Goal: Task Accomplishment & Management: Manage account settings

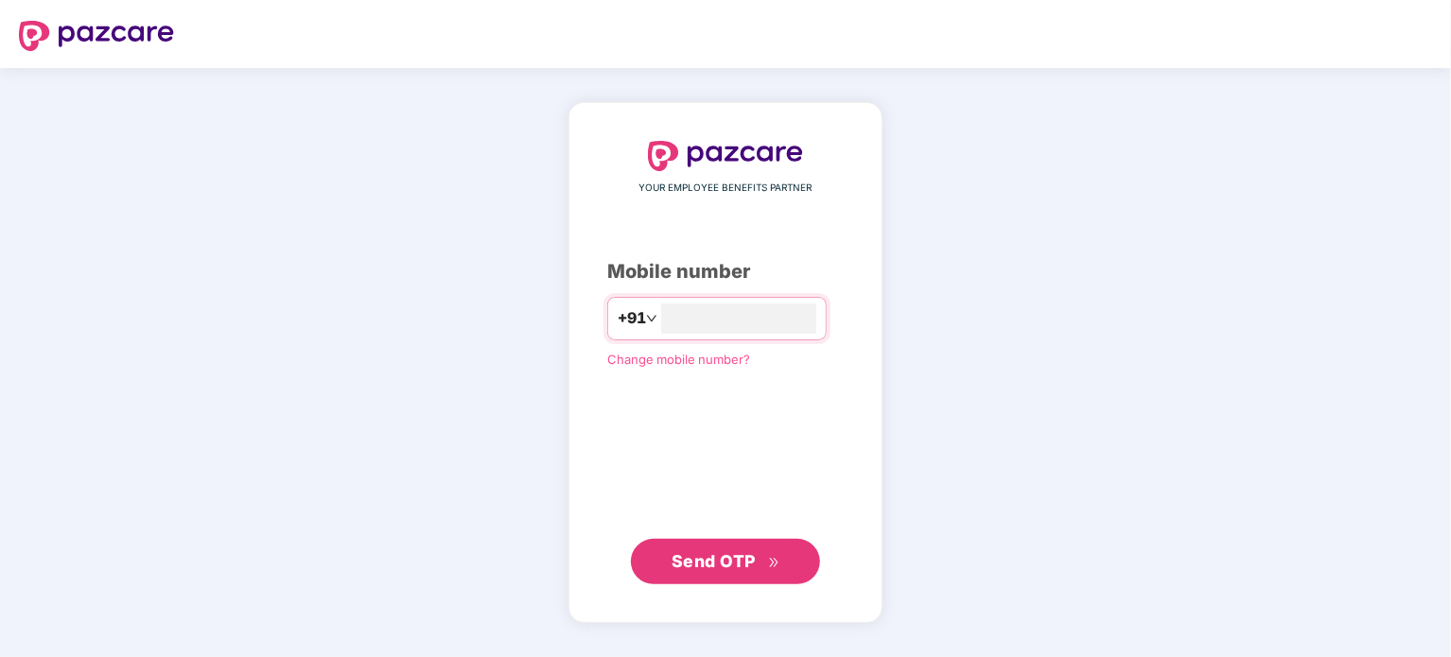
type input "**********"
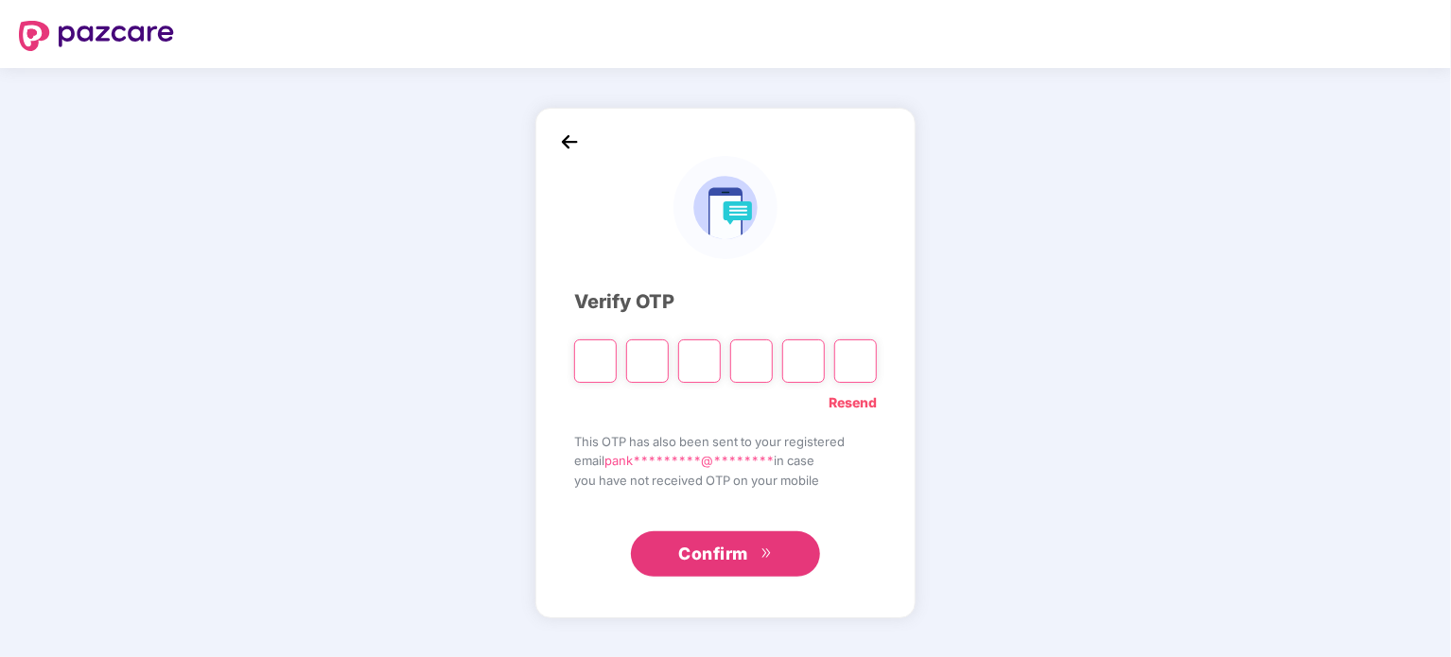
type input "*"
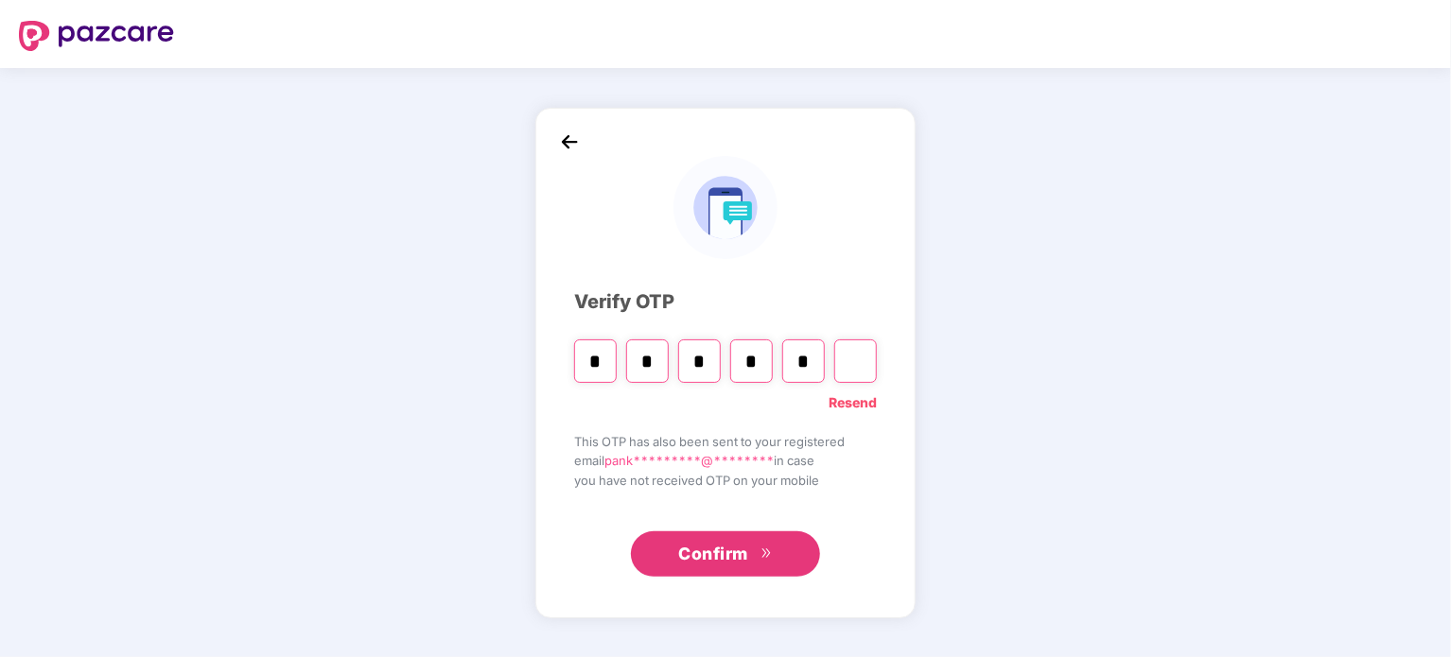
type input "*"
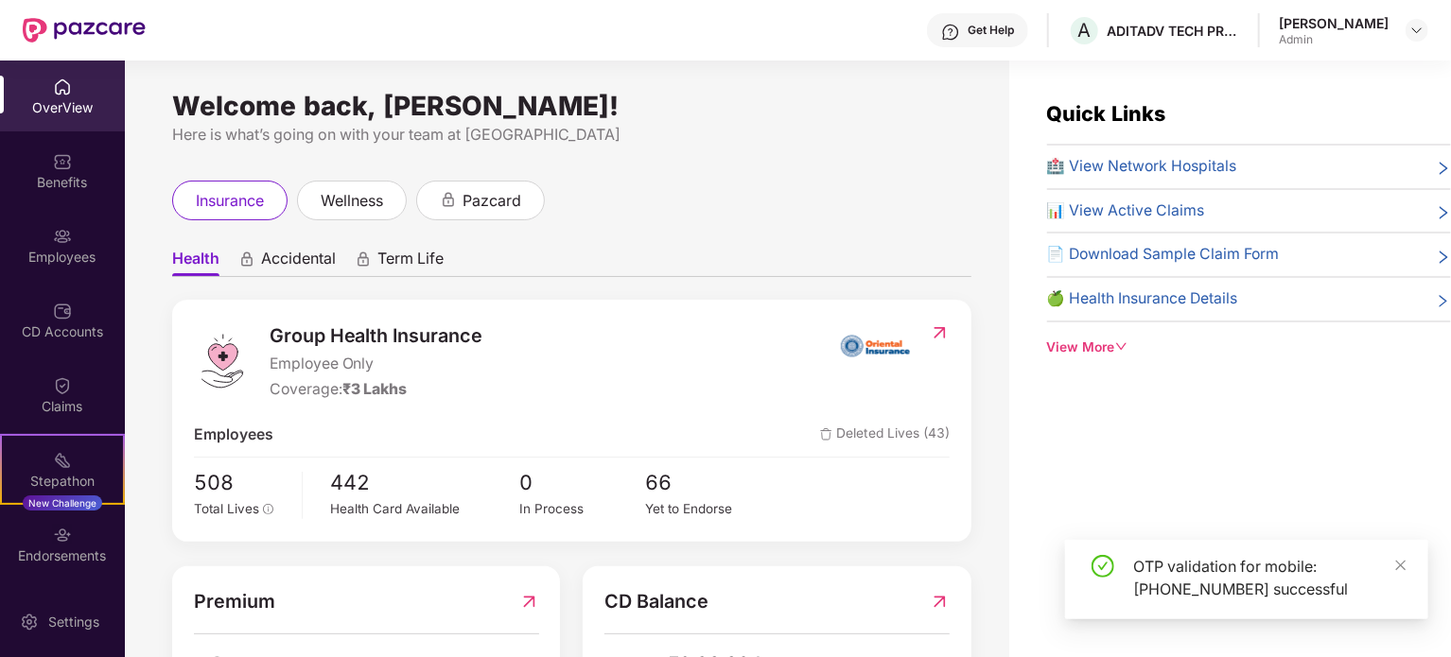
click at [840, 148] on div "Welcome back, [PERSON_NAME]! Here is what’s going on with your team at Pazcare …" at bounding box center [567, 371] width 884 height 620
click at [57, 245] on div "Employees" at bounding box center [62, 245] width 125 height 71
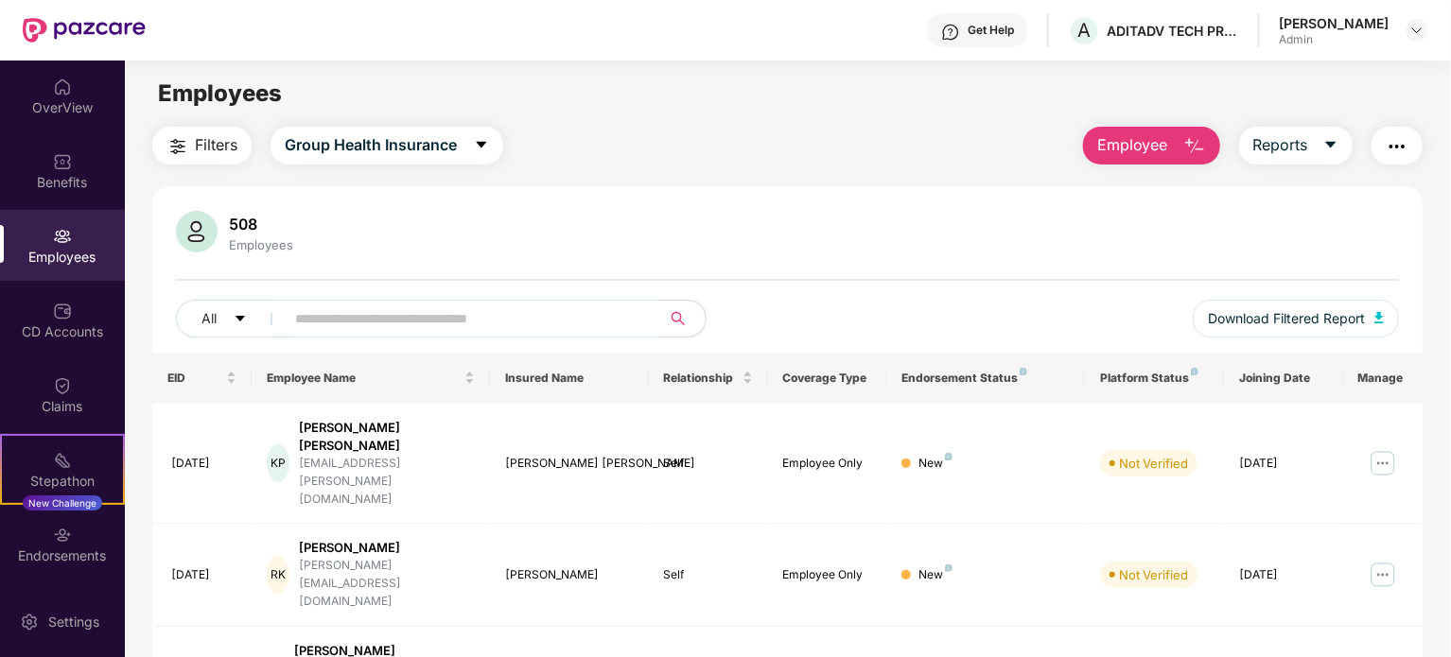
click at [334, 309] on input "text" at bounding box center [465, 319] width 340 height 28
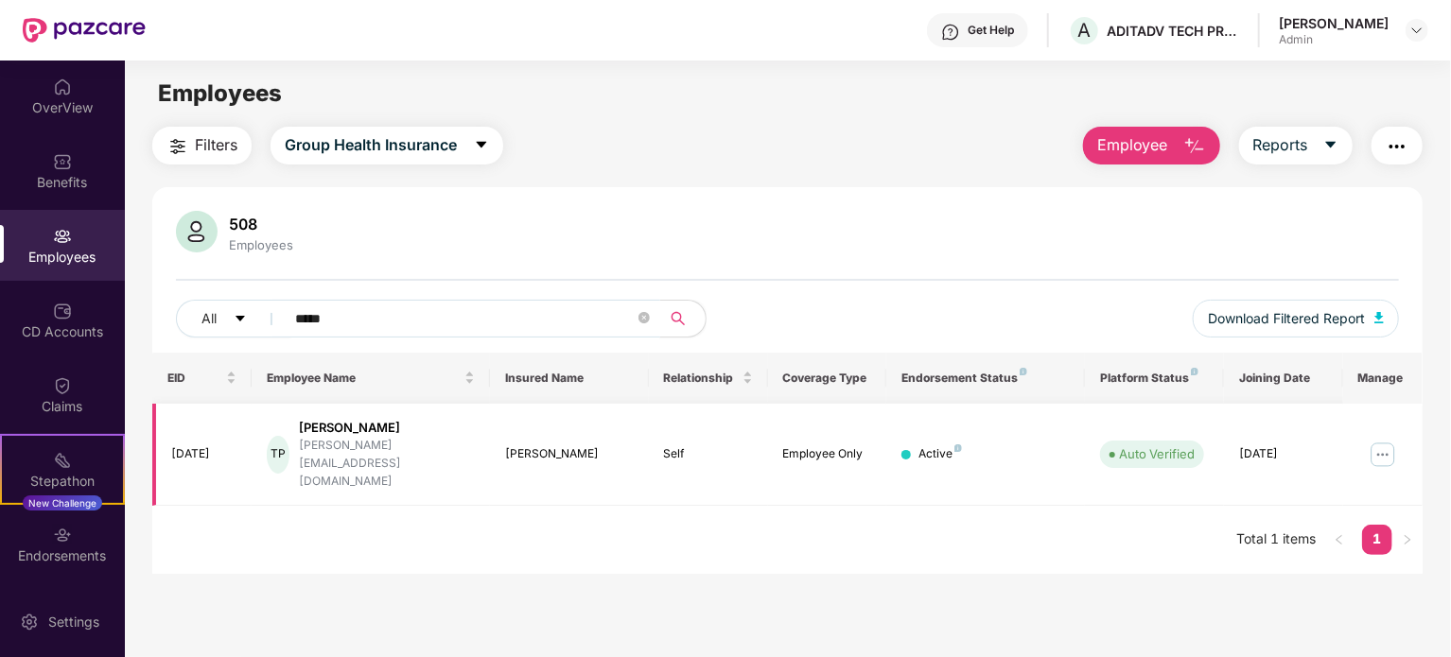
type input "*****"
click at [1385, 440] on img at bounding box center [1383, 455] width 30 height 30
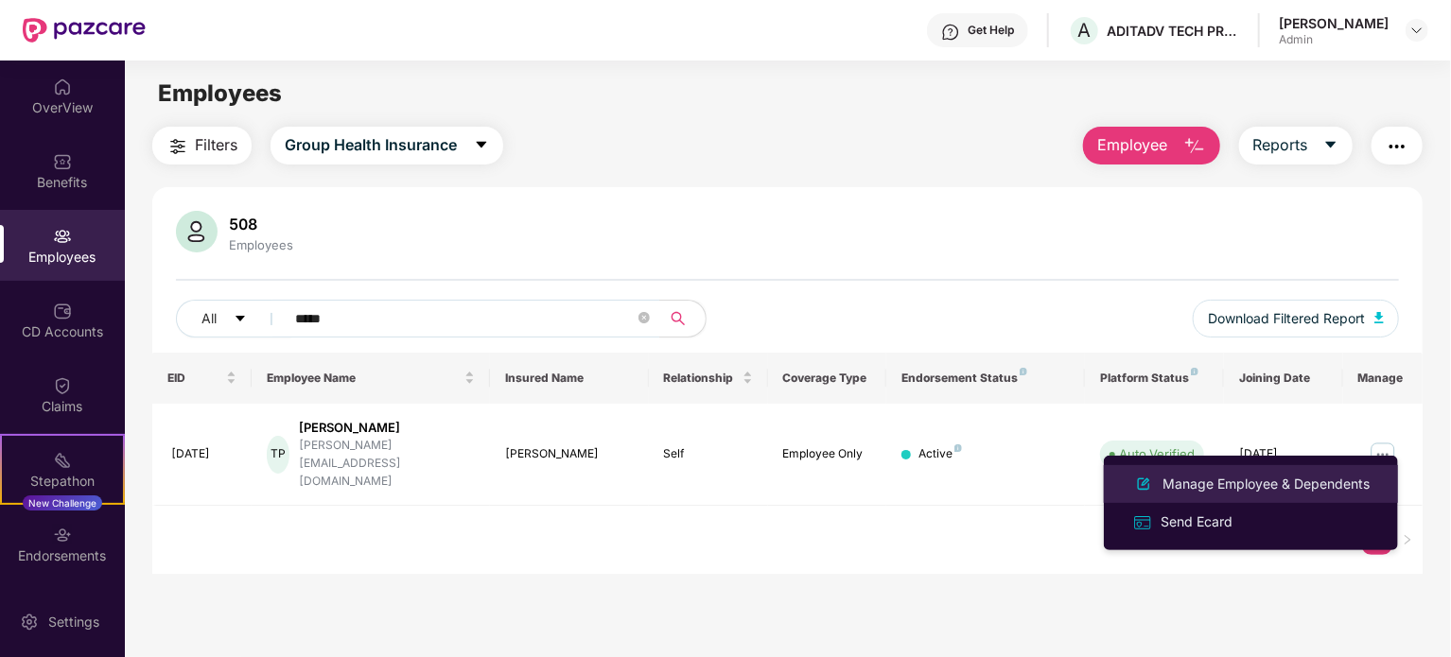
click at [1229, 480] on div "Manage Employee & Dependents" at bounding box center [1266, 484] width 215 height 21
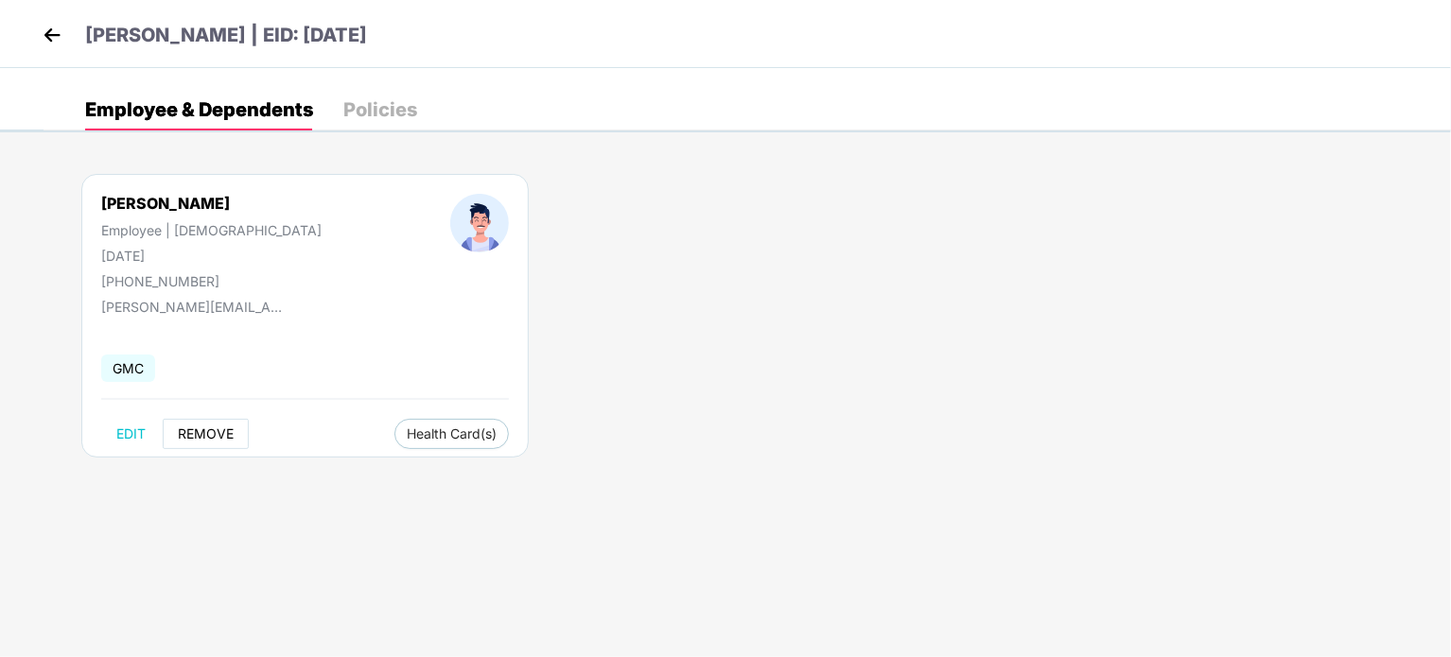
click at [201, 428] on span "REMOVE" at bounding box center [206, 434] width 56 height 15
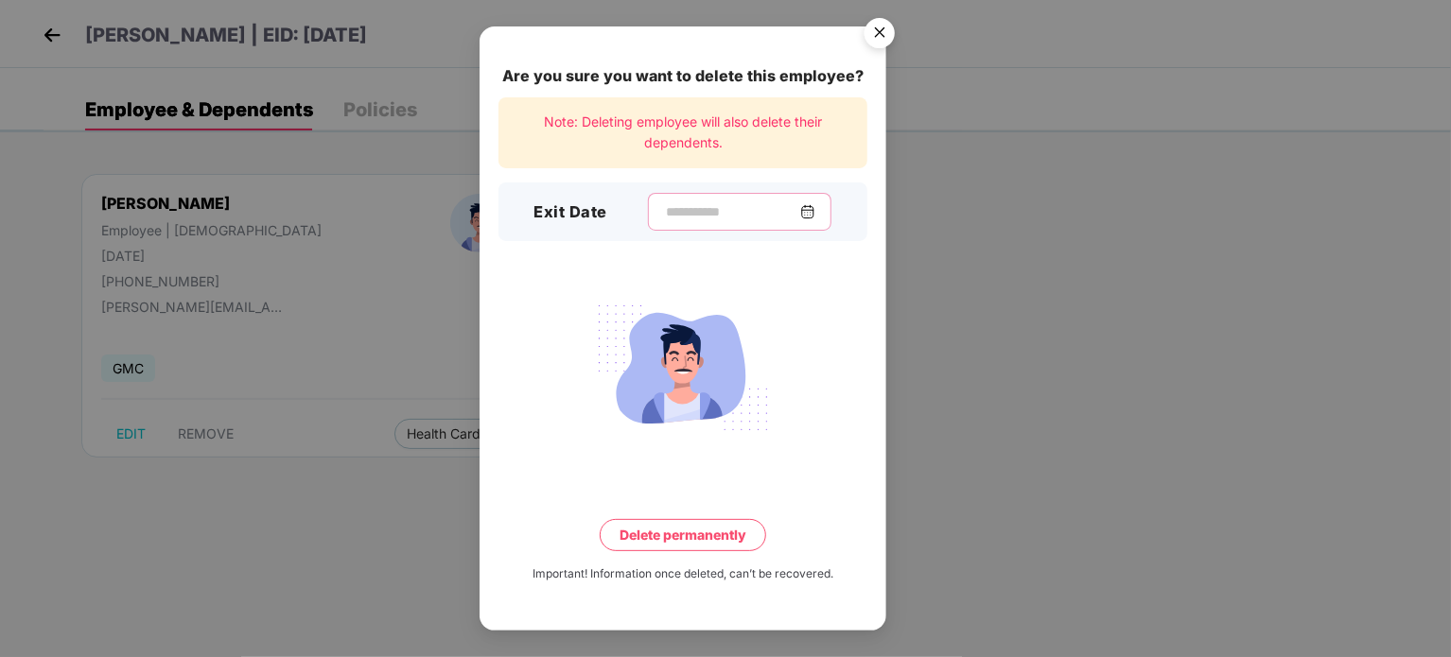
click at [701, 215] on input at bounding box center [732, 212] width 136 height 20
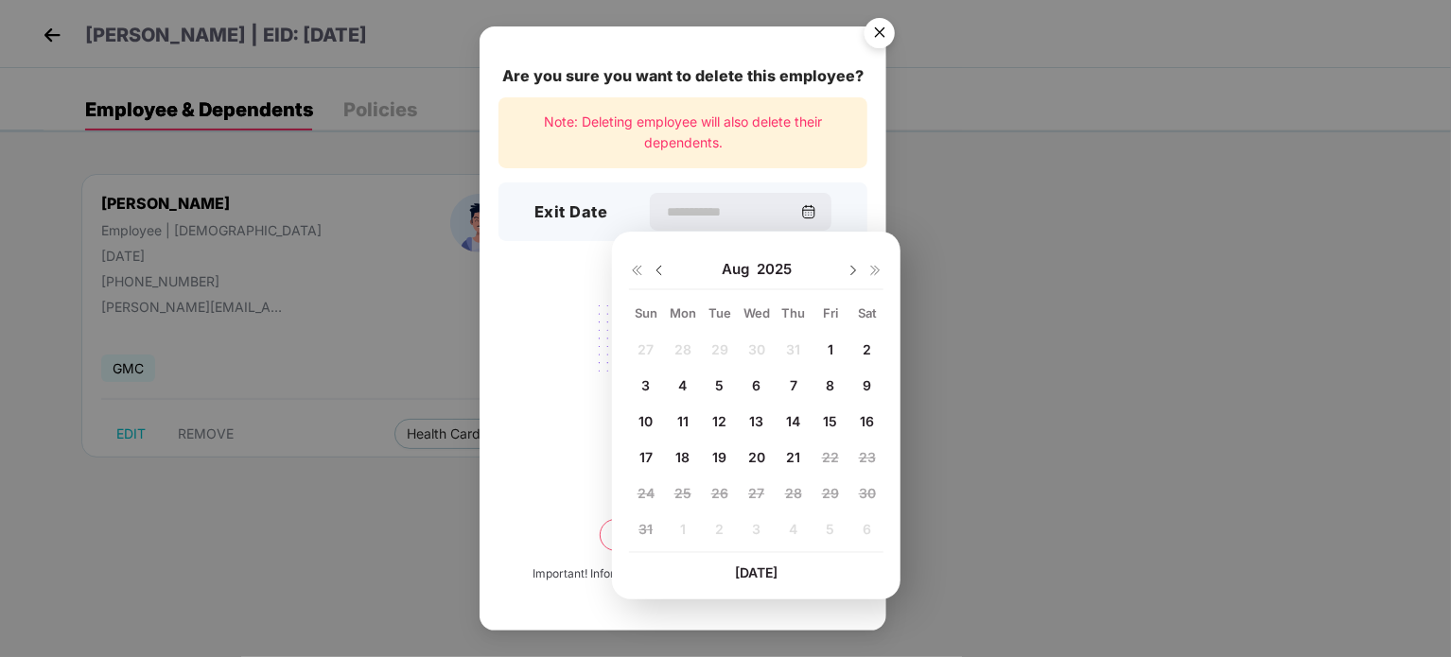
click at [756, 461] on span "20" at bounding box center [756, 457] width 17 height 16
type input "**********"
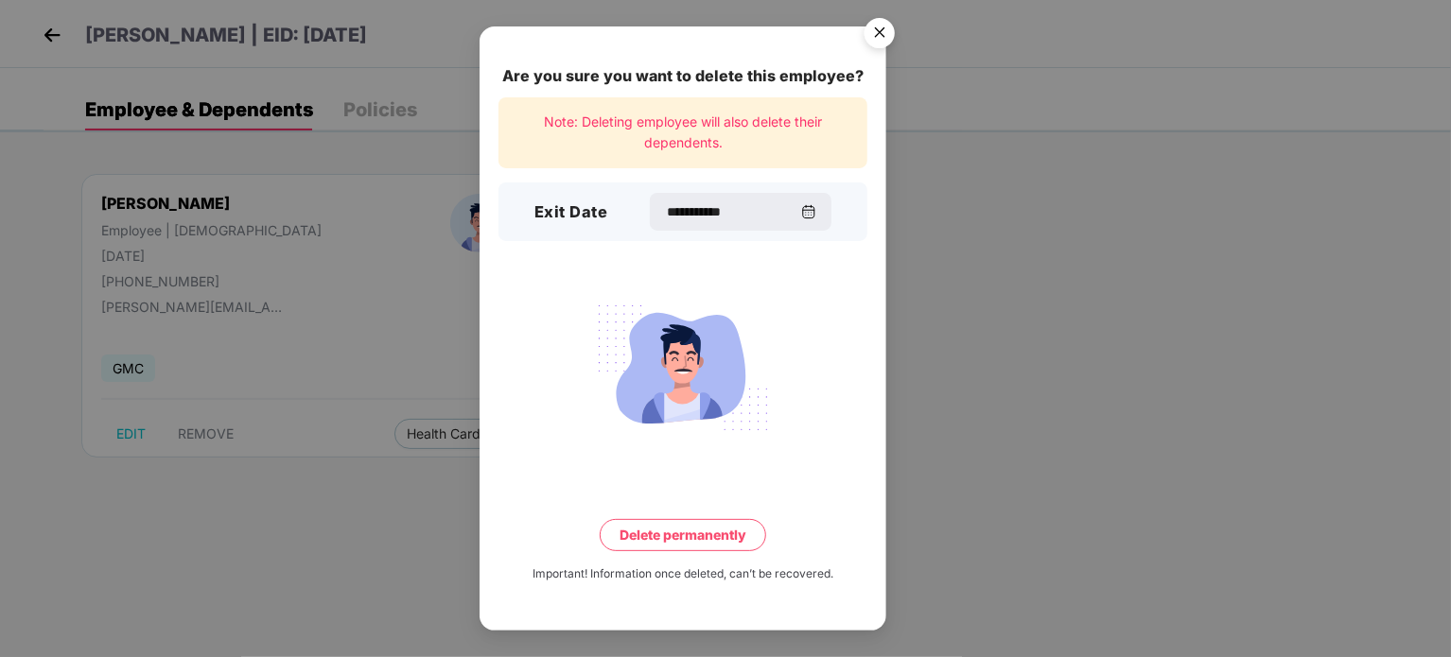
click at [689, 533] on button "Delete permanently" at bounding box center [683, 535] width 166 height 32
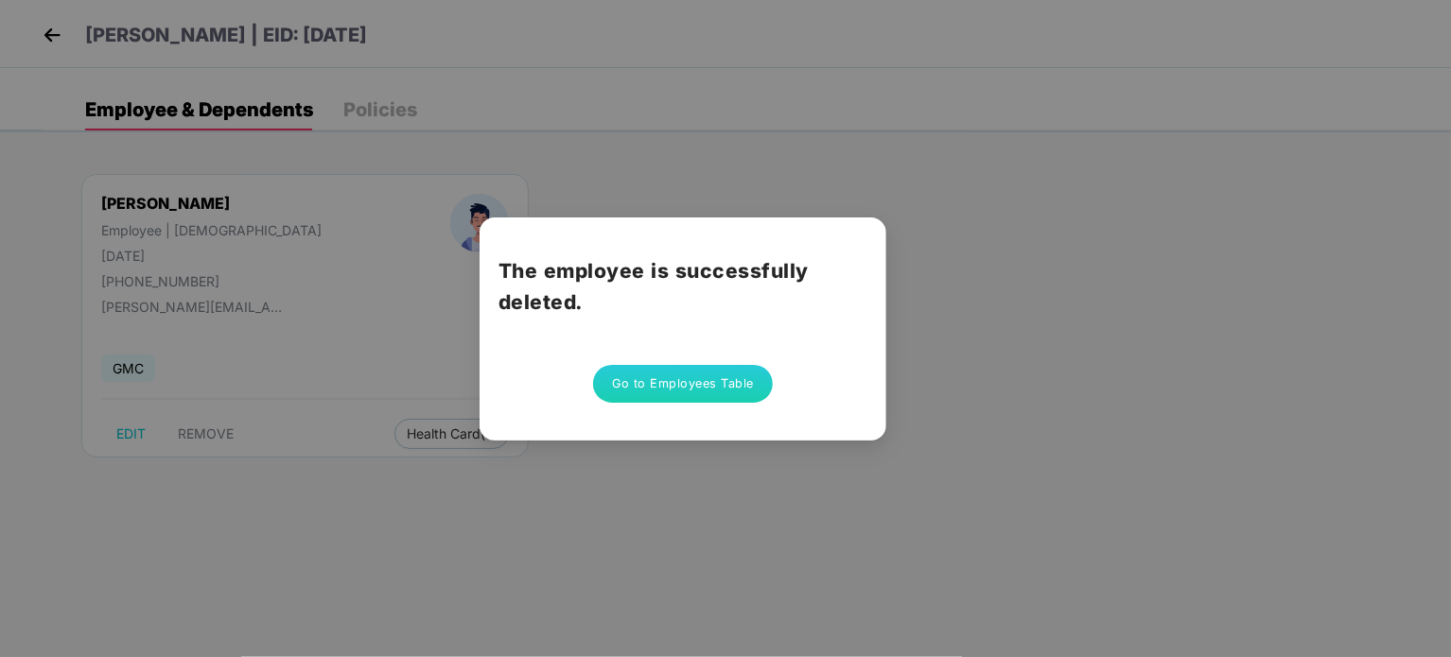
click at [1006, 288] on div "The employee is successfully deleted. Go to Employees Table" at bounding box center [725, 328] width 1451 height 657
click at [666, 385] on button "Go to Employees Table" at bounding box center [683, 384] width 180 height 38
